Goal: Information Seeking & Learning: Learn about a topic

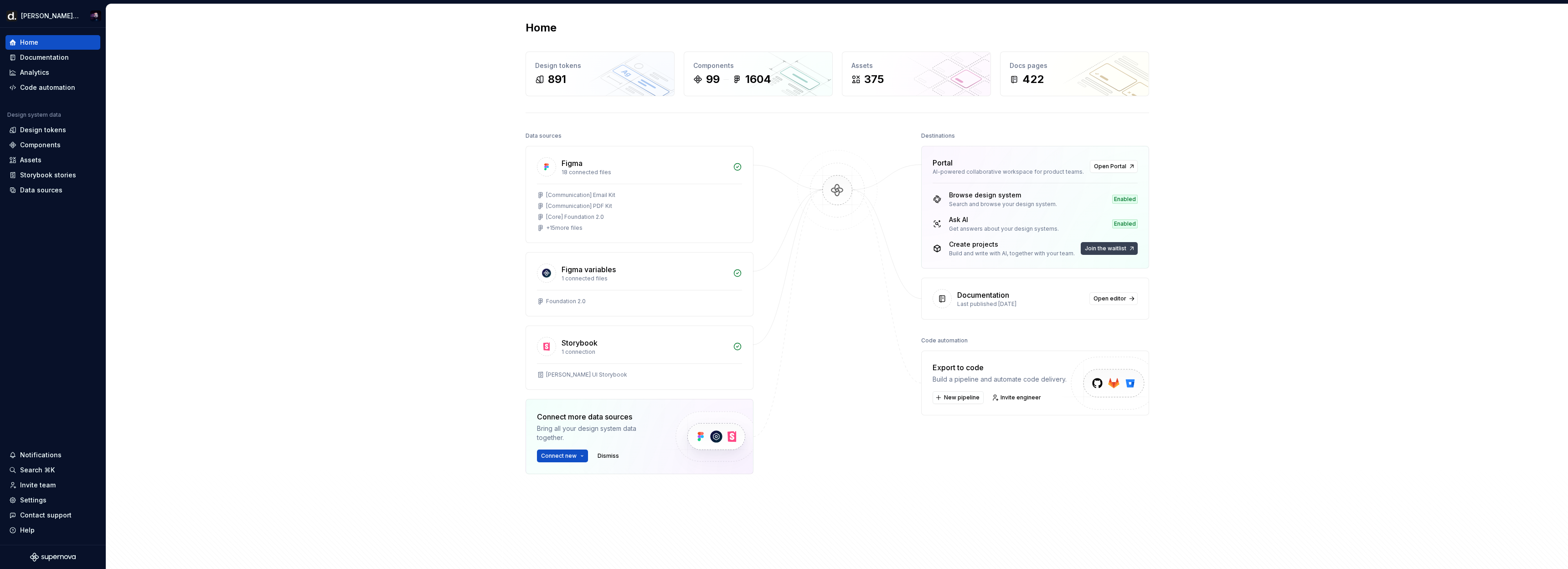
click at [1112, 245] on span "Join the waitlist" at bounding box center [1106, 247] width 42 height 7
click at [1097, 250] on span "Join the waitlist" at bounding box center [1106, 247] width 42 height 7
click at [1092, 250] on span "Join the waitlist" at bounding box center [1106, 247] width 42 height 7
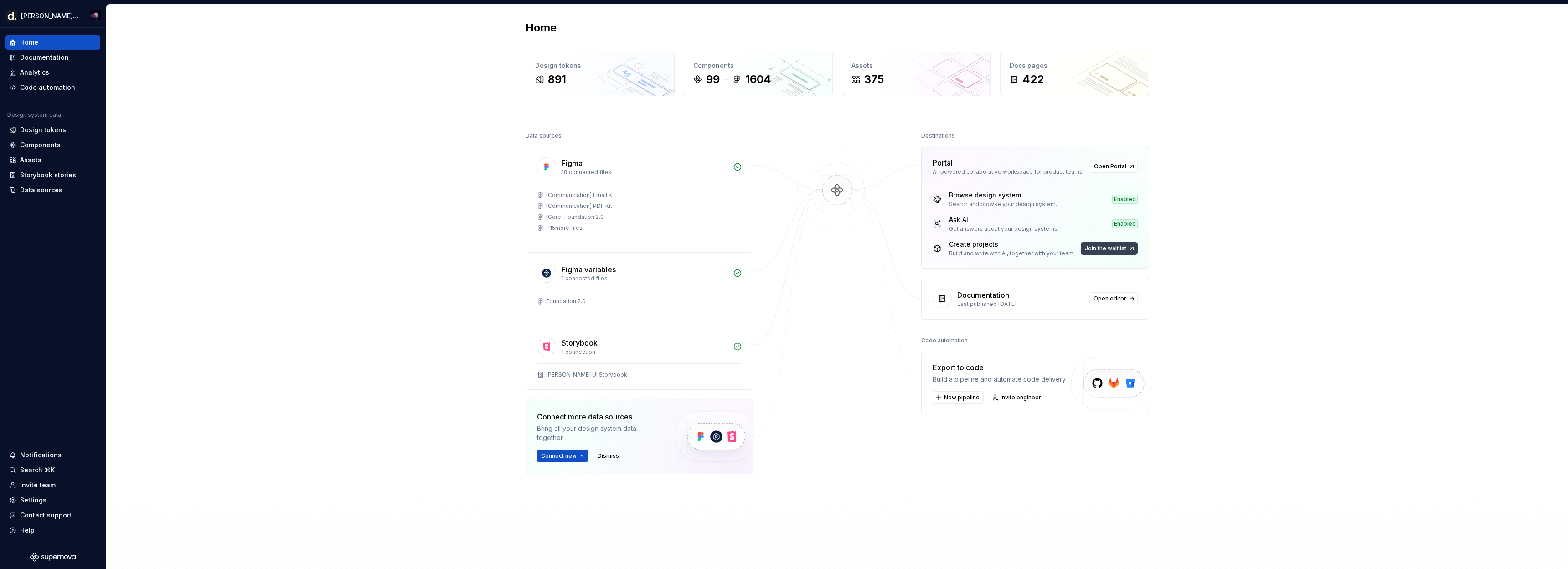
click at [1092, 250] on span "Join the waitlist" at bounding box center [1106, 247] width 42 height 7
click at [1118, 247] on span "Join the waitlist" at bounding box center [1106, 247] width 42 height 7
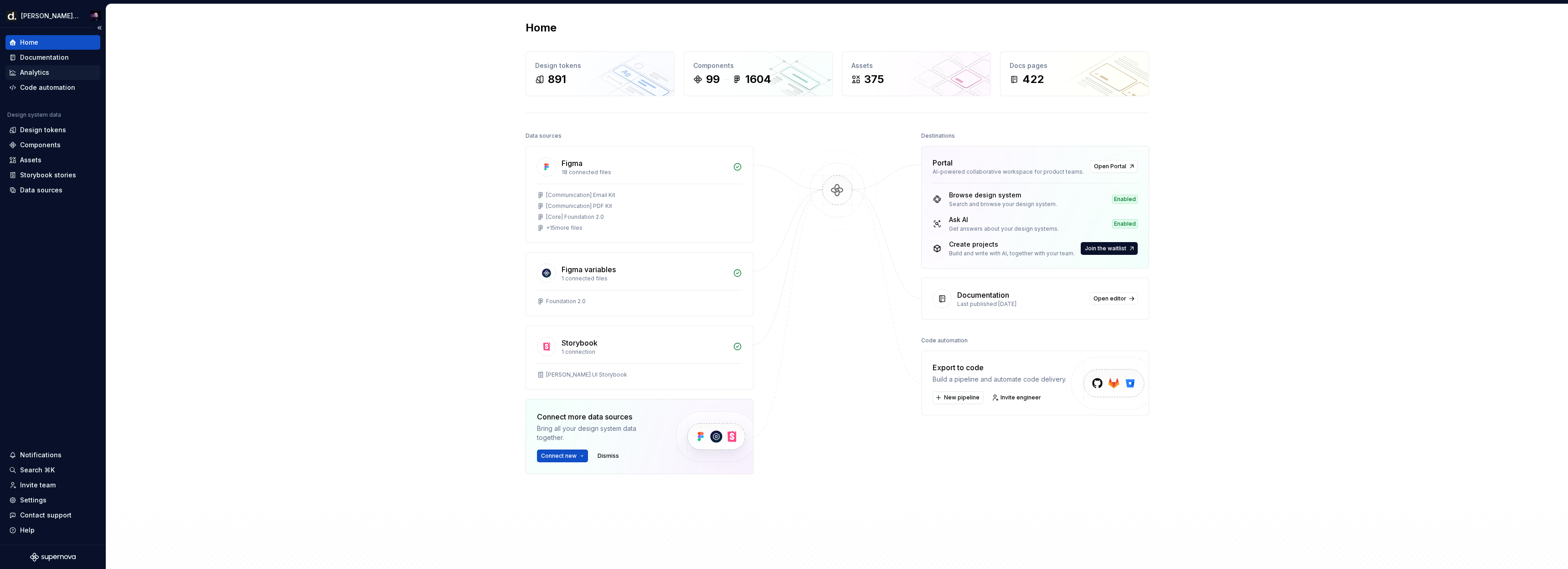
click at [52, 71] on div "Analytics" at bounding box center [52, 72] width 87 height 9
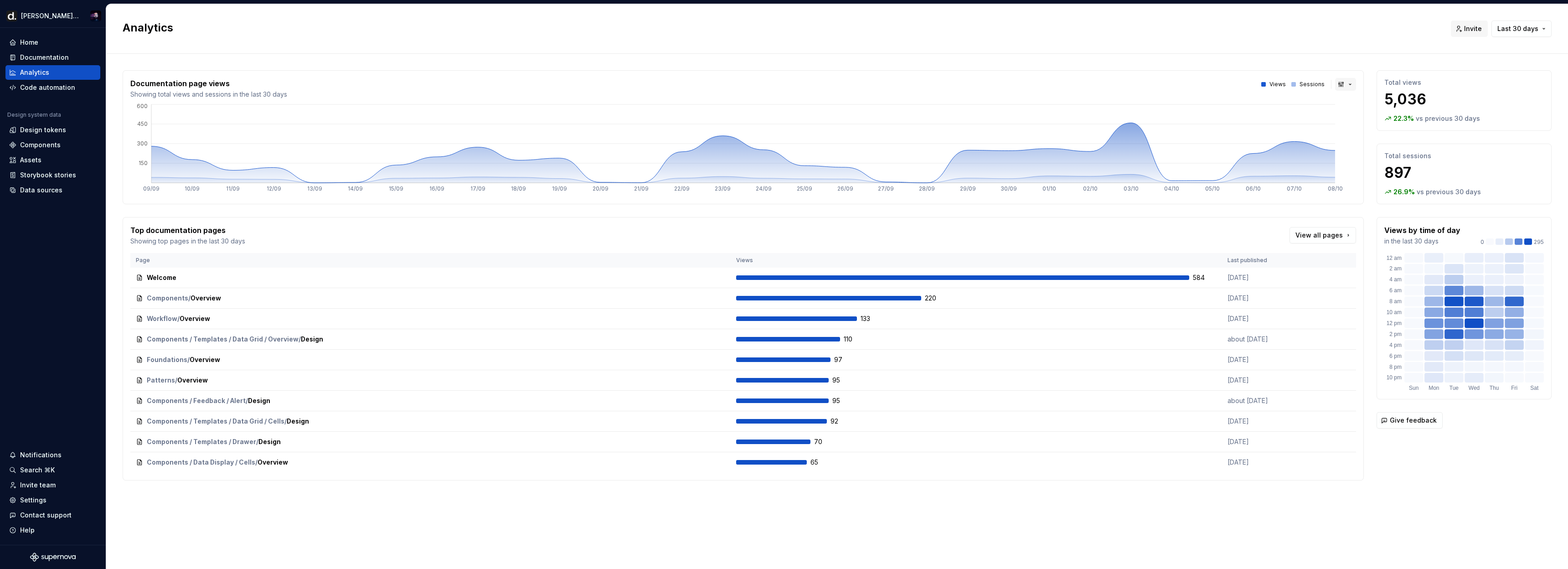
click at [1343, 87] on button "button" at bounding box center [1345, 84] width 21 height 13
click at [1359, 120] on div "Bar chart" at bounding box center [1366, 116] width 29 height 9
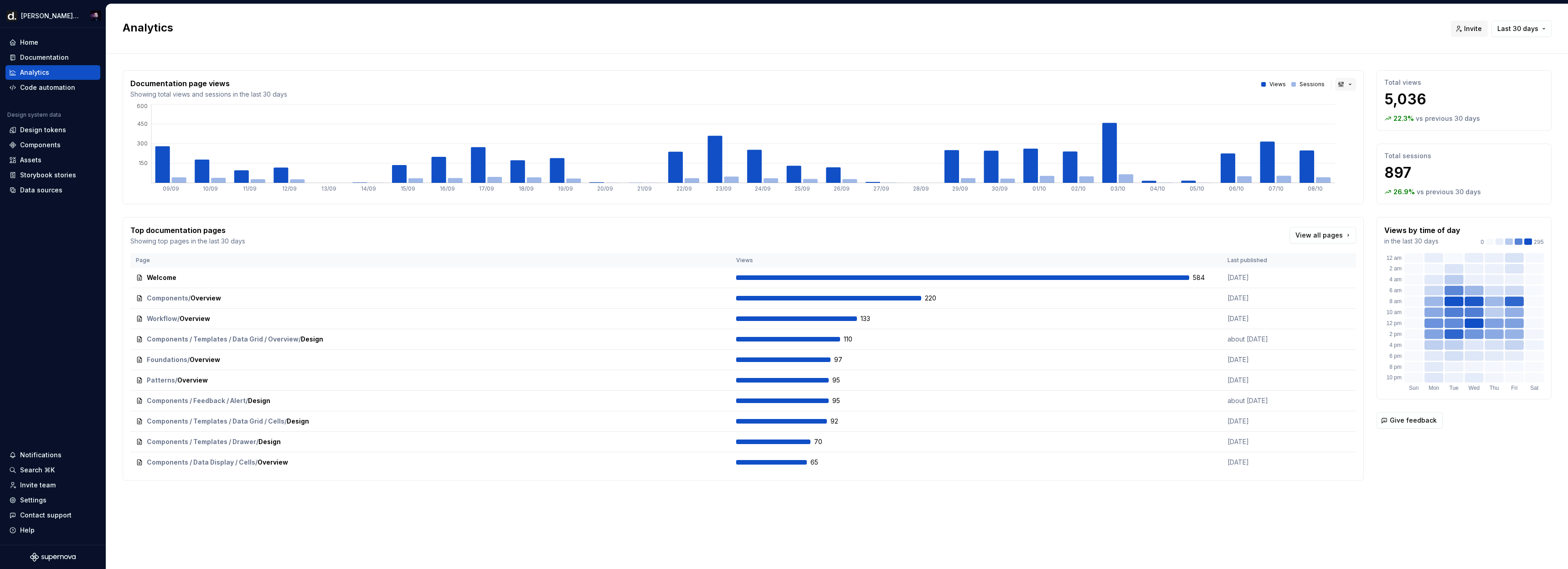
click at [1343, 81] on button "button" at bounding box center [1345, 84] width 21 height 13
click at [1357, 132] on div "Line chart" at bounding box center [1368, 131] width 32 height 9
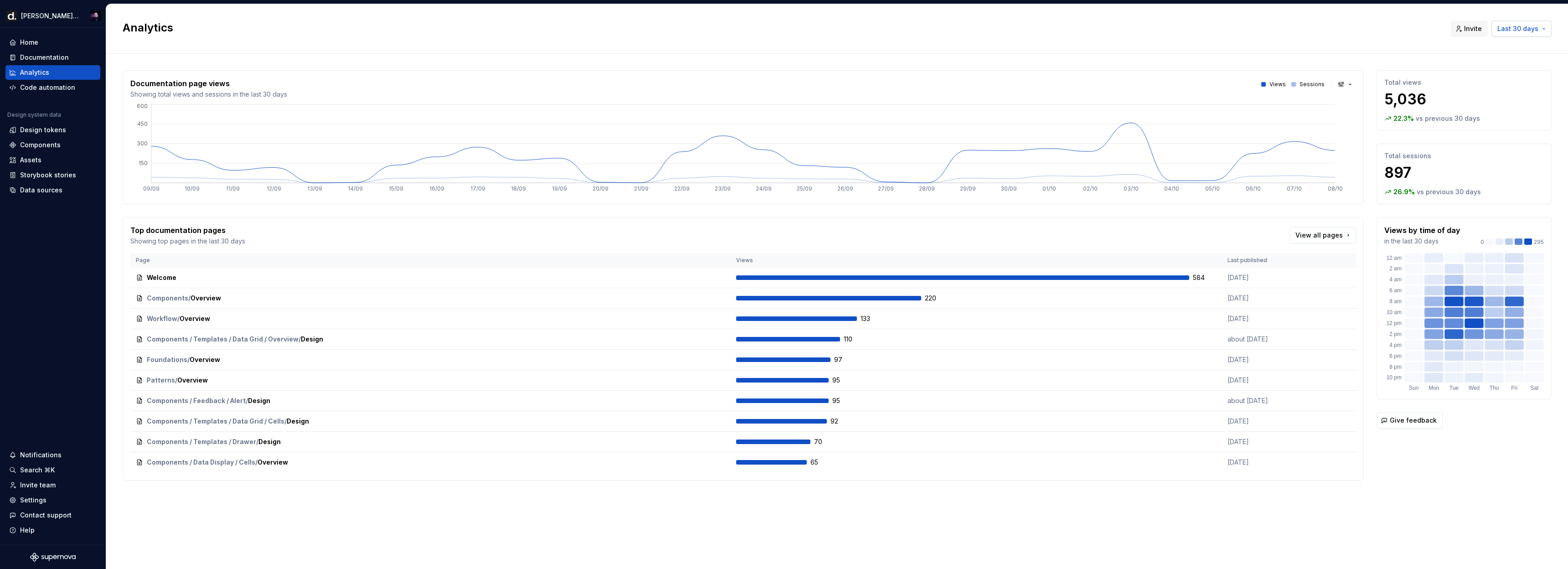
click at [1515, 29] on span "Last 30 days" at bounding box center [1518, 28] width 41 height 9
click at [1491, 87] on div "Last 6 months" at bounding box center [1491, 91] width 46 height 9
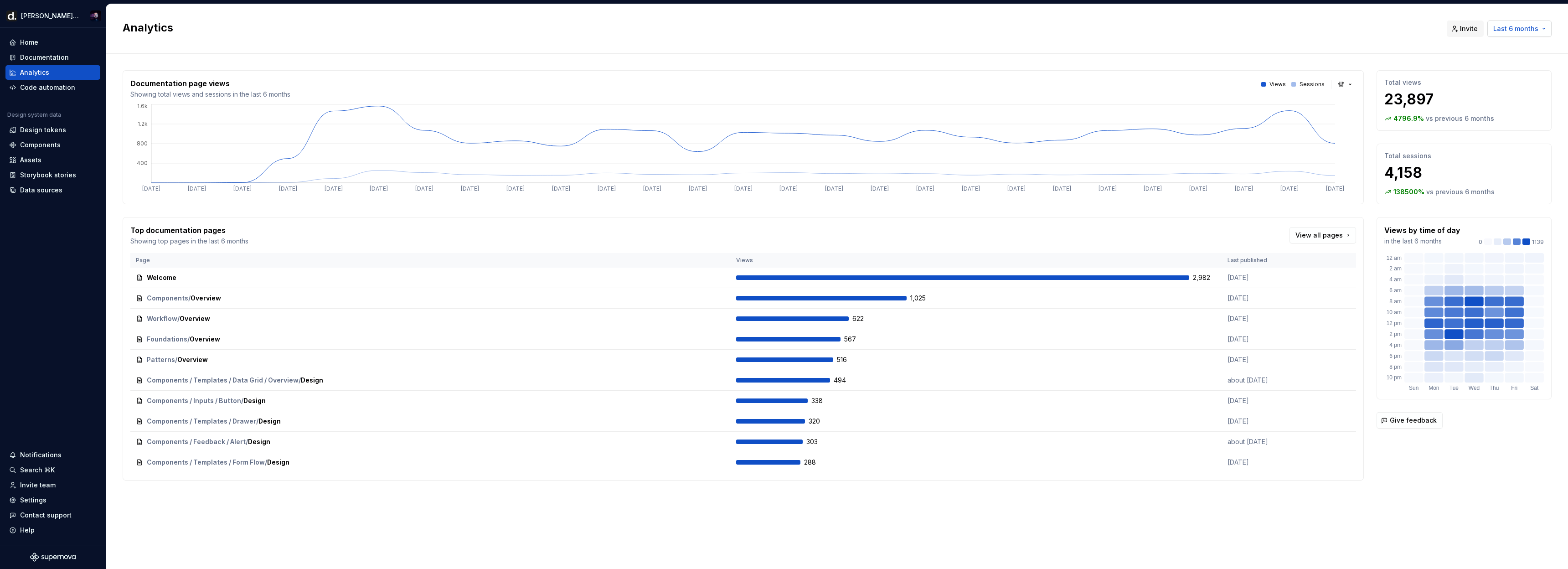
click at [1527, 23] on button "Last 6 months" at bounding box center [1520, 29] width 64 height 17
click at [1497, 103] on div "Last year" at bounding box center [1507, 106] width 77 height 9
click at [1543, 30] on button "Last year" at bounding box center [1526, 29] width 48 height 17
click at [1490, 90] on div "Last 6 months" at bounding box center [1491, 91] width 46 height 9
click at [1330, 237] on span "View all pages" at bounding box center [1320, 235] width 47 height 9
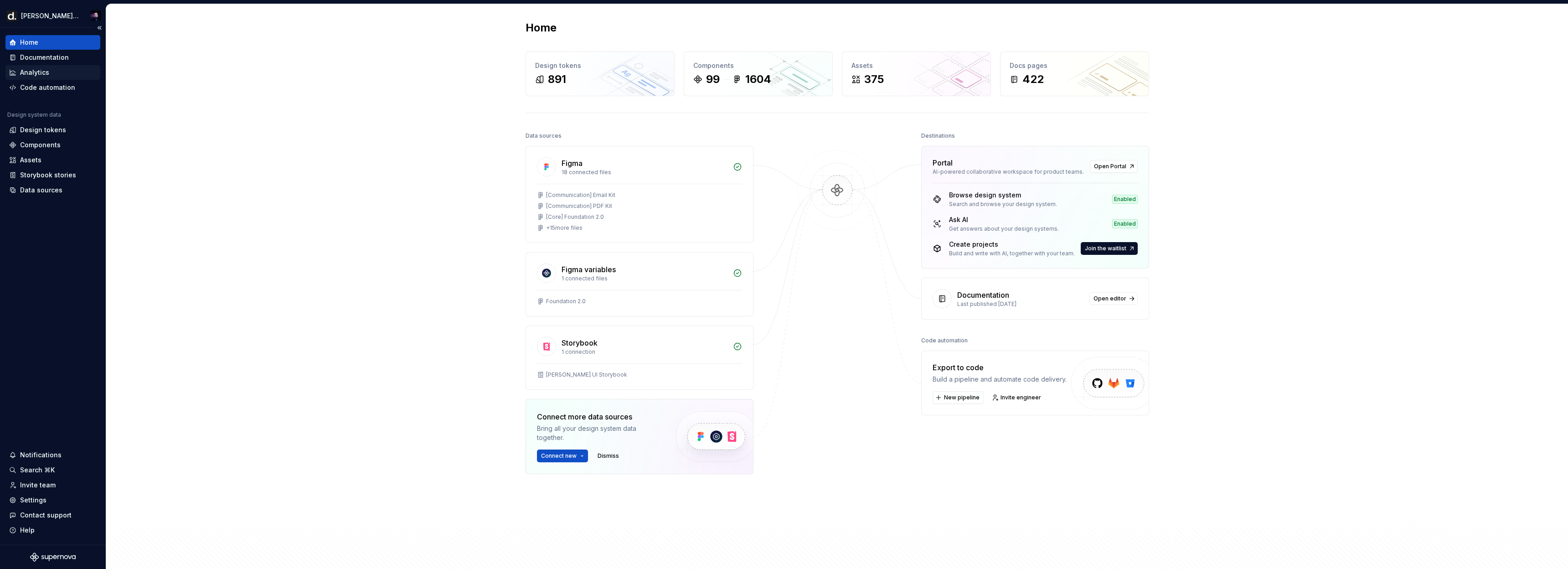
click at [54, 71] on div "Analytics" at bounding box center [52, 72] width 87 height 9
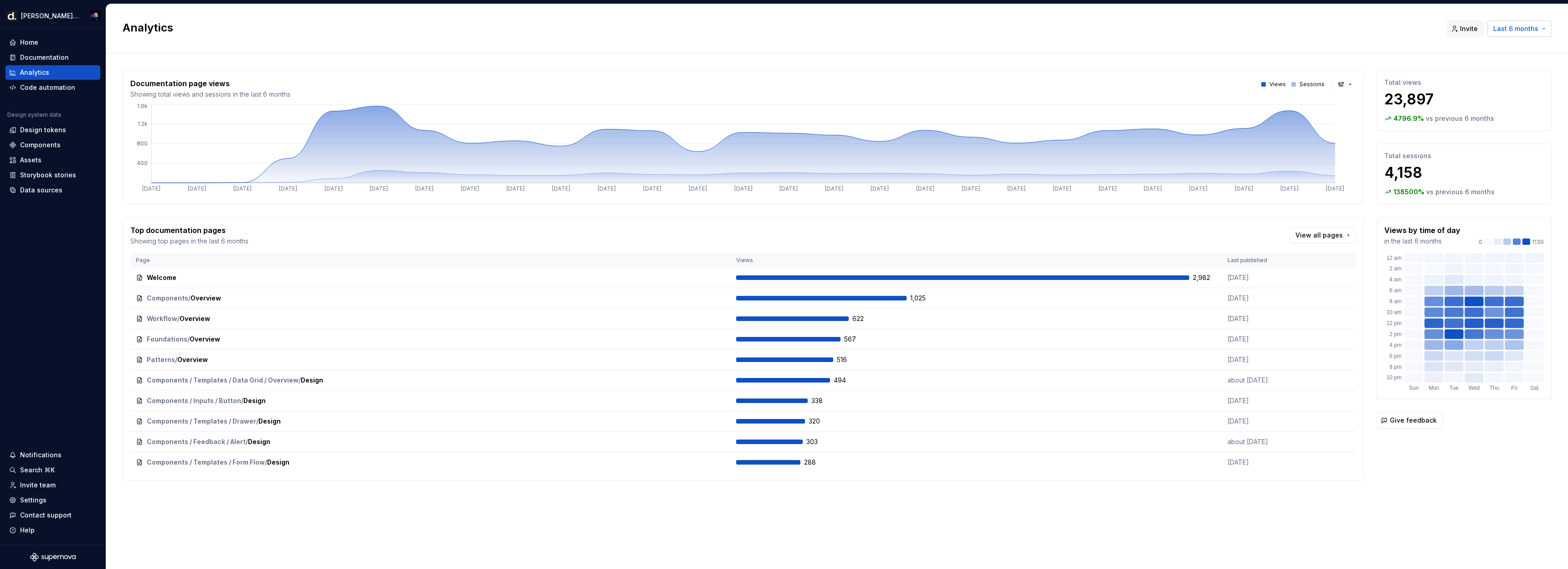
click at [1505, 27] on span "Last 6 months" at bounding box center [1517, 28] width 46 height 9
click at [965, 20] on html "[PERSON_NAME] UI Home Documentation Analytics Code automation Design system dat…" at bounding box center [784, 284] width 1568 height 569
